Goal: Task Accomplishment & Management: Manage account settings

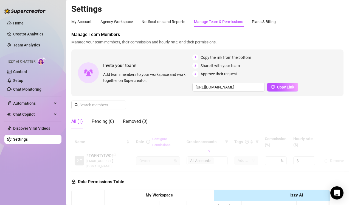
click at [330, 9] on h2 "Settings" at bounding box center [207, 9] width 272 height 10
click at [105, 105] on input "text" at bounding box center [99, 105] width 39 height 6
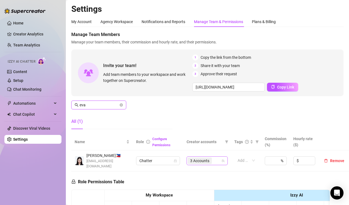
click at [199, 159] on span "3 Accounts" at bounding box center [199, 161] width 19 height 6
type input "eva"
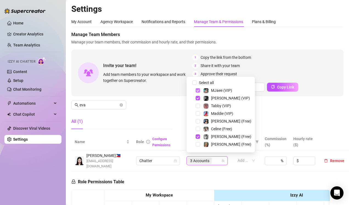
click at [197, 91] on span "Select tree node" at bounding box center [198, 90] width 4 height 4
click at [197, 99] on span "Select tree node" at bounding box center [198, 98] width 4 height 4
click at [198, 137] on span "Select tree node" at bounding box center [198, 136] width 4 height 4
click at [198, 107] on span "Select tree node" at bounding box center [198, 105] width 4 height 4
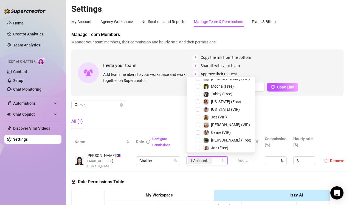
scroll to position [82, 0]
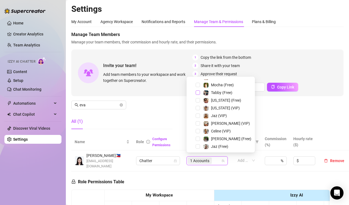
click at [199, 92] on span "Select tree node" at bounding box center [198, 92] width 4 height 4
click at [158, 121] on div "All (1)" at bounding box center [121, 121] width 101 height 15
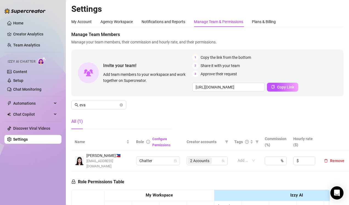
click at [56, 192] on div "Home Creator Analytics Team Analytics Izzy AI Chatter Content Setup Chat Monito…" at bounding box center [32, 100] width 57 height 200
click at [333, 32] on span "Manage Team Members" at bounding box center [207, 34] width 272 height 7
click at [332, 45] on div "Manage Team Members Manage your team members, their commission and hourly rate,…" at bounding box center [207, 82] width 272 height 102
click at [338, 35] on span "Manage Team Members" at bounding box center [207, 34] width 272 height 7
click at [44, 195] on div "Home Creator Analytics Team Analytics Izzy AI Chatter Content Setup Chat Monito…" at bounding box center [32, 100] width 57 height 200
